Goal: Book appointment/travel/reservation

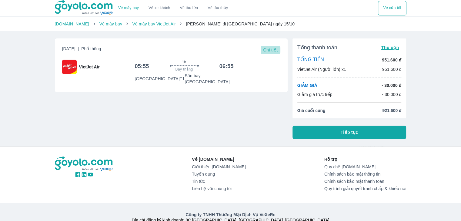
click at [272, 52] on span "Chi tiết" at bounding box center [270, 50] width 15 height 5
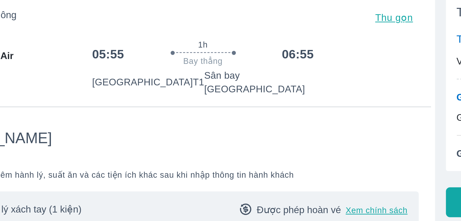
click at [157, 76] on p "[GEOGRAPHIC_DATA] T1" at bounding box center [160, 79] width 50 height 6
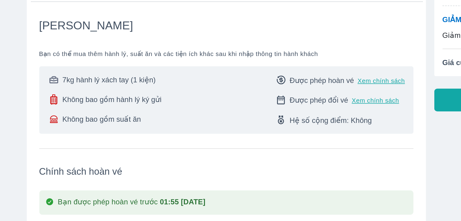
scroll to position [49, 0]
